Goal: Task Accomplishment & Management: Manage account settings

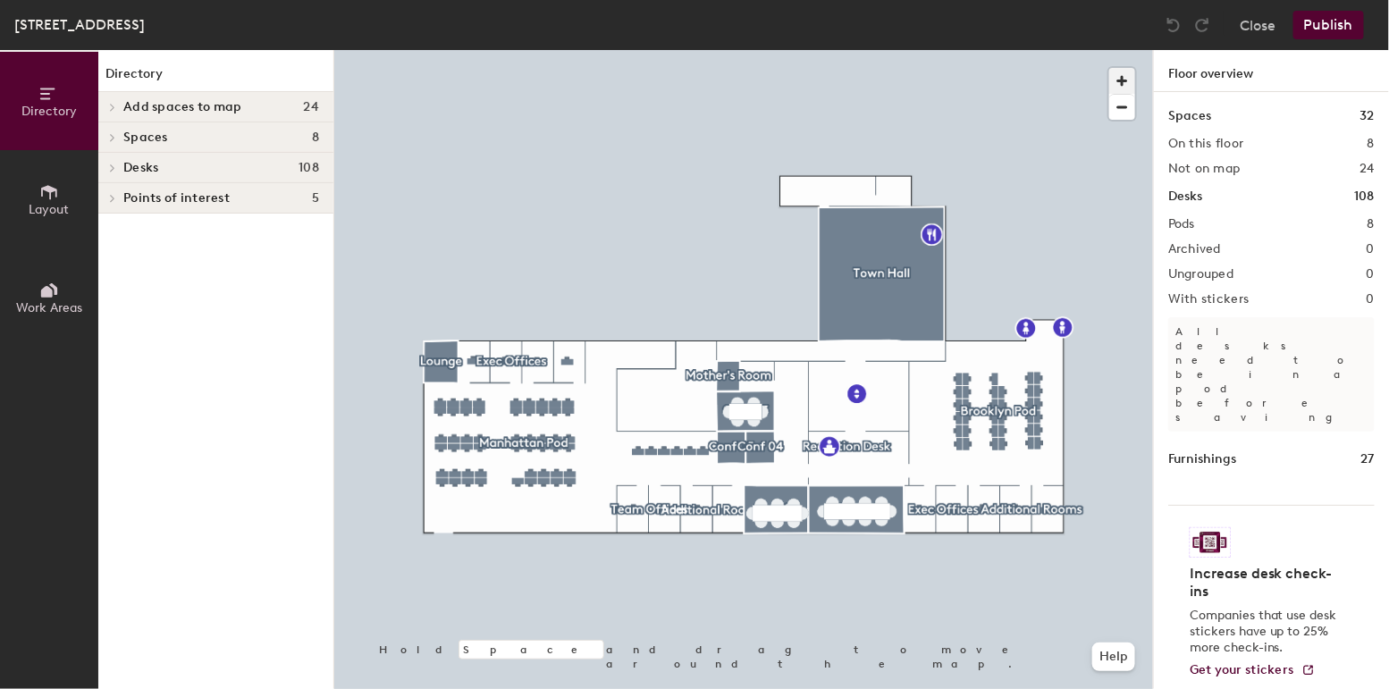
click at [1118, 73] on span "button" at bounding box center [1122, 81] width 26 height 26
click at [1120, 74] on span "button" at bounding box center [1122, 81] width 26 height 26
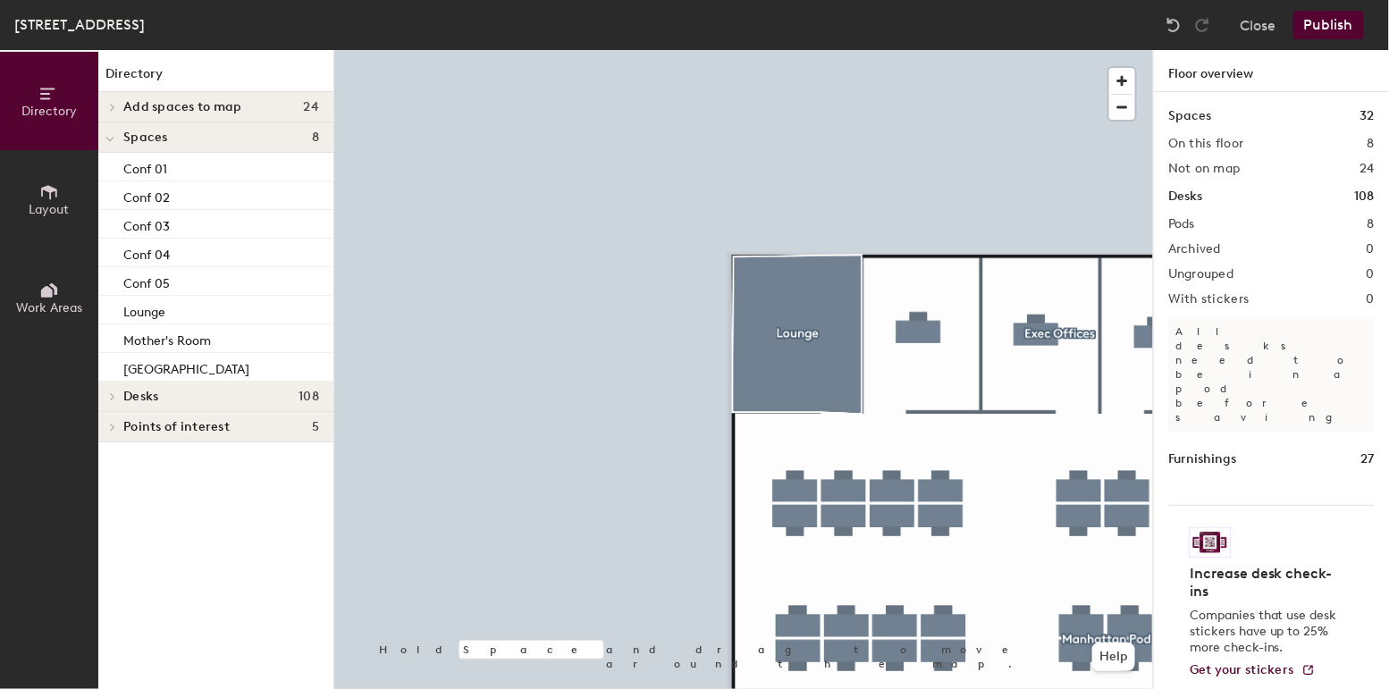
click at [781, 50] on div at bounding box center [743, 50] width 819 height 0
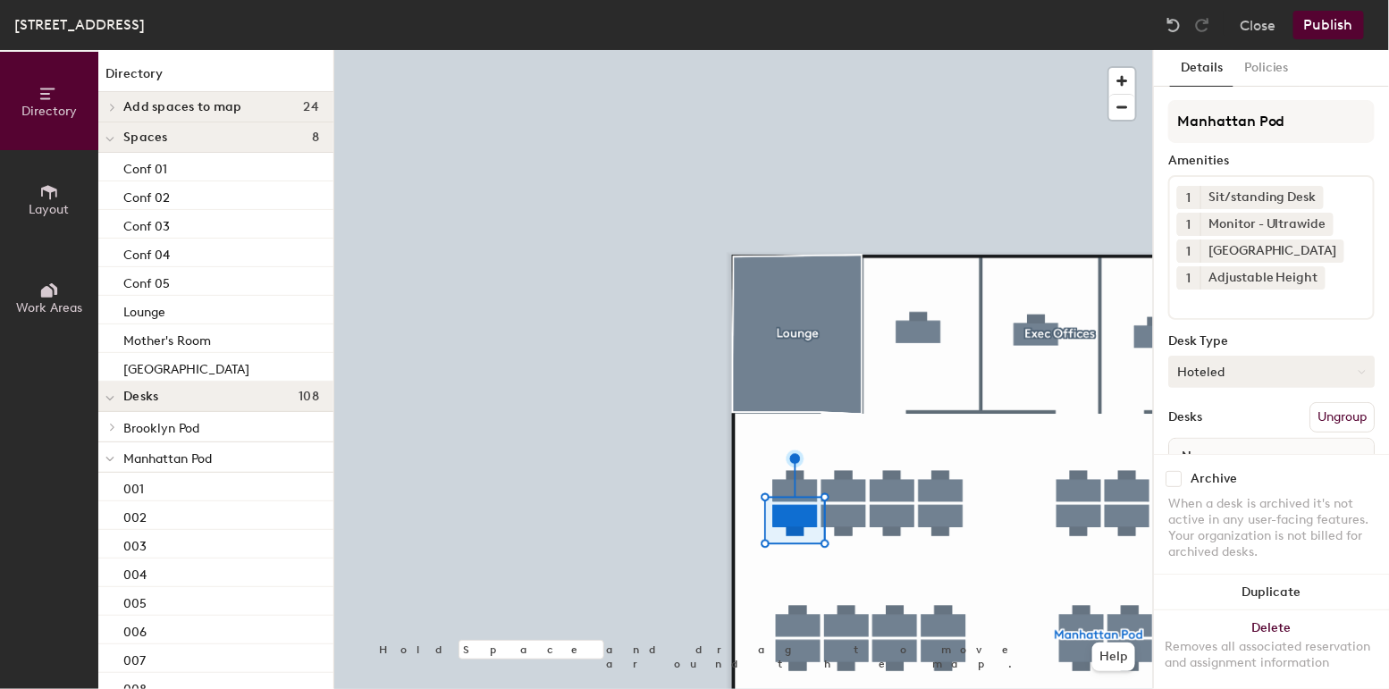
click at [1226, 364] on button "Hoteled" at bounding box center [1271, 372] width 207 height 32
click at [1230, 422] on div "Assigned" at bounding box center [1258, 427] width 179 height 27
click at [1323, 26] on button "Publish" at bounding box center [1329, 25] width 71 height 29
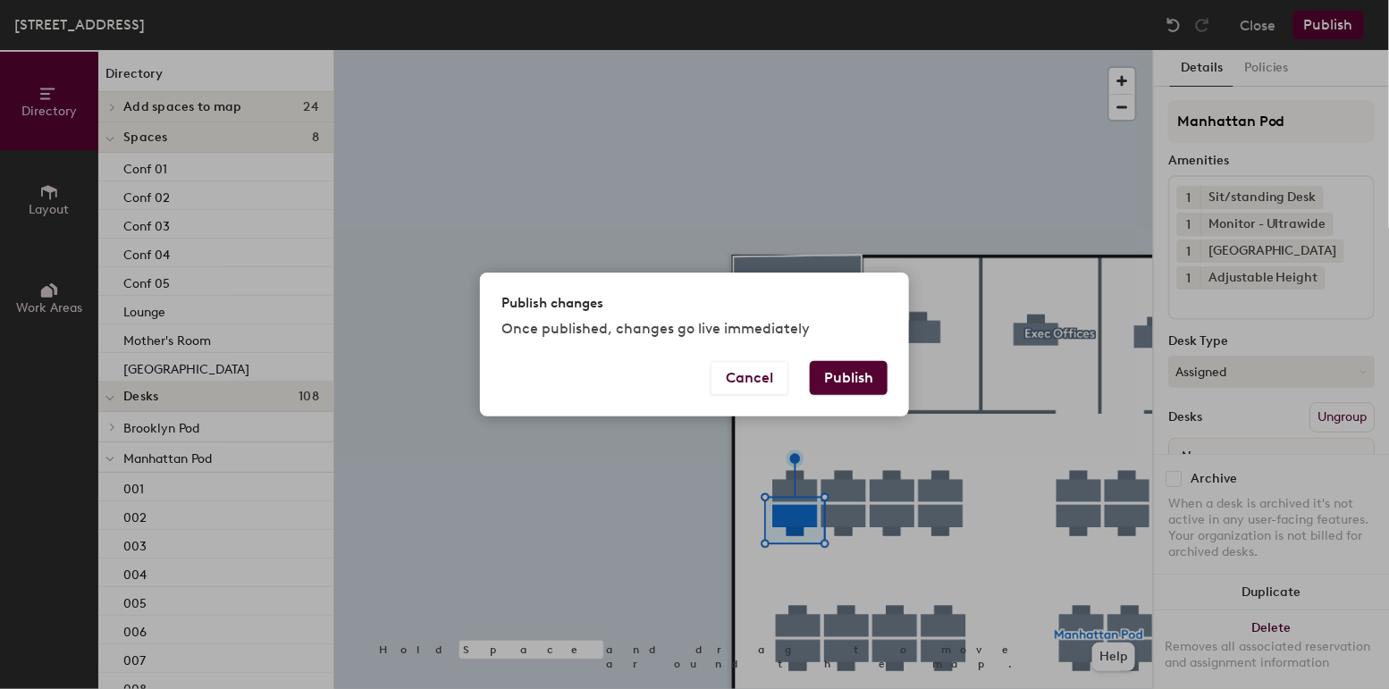
click at [856, 380] on button "Publish" at bounding box center [849, 378] width 78 height 34
